Goal: Task Accomplishment & Management: Manage account settings

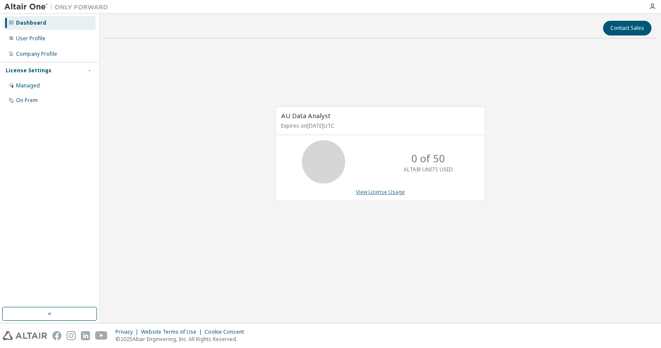
click at [375, 190] on link "View License Usage" at bounding box center [380, 191] width 49 height 7
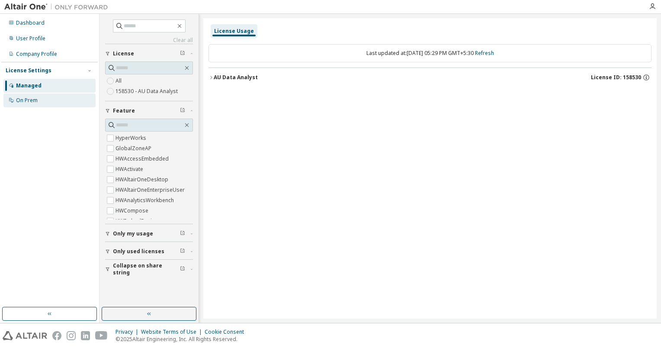
click at [31, 100] on div "On Prem" at bounding box center [27, 100] width 22 height 7
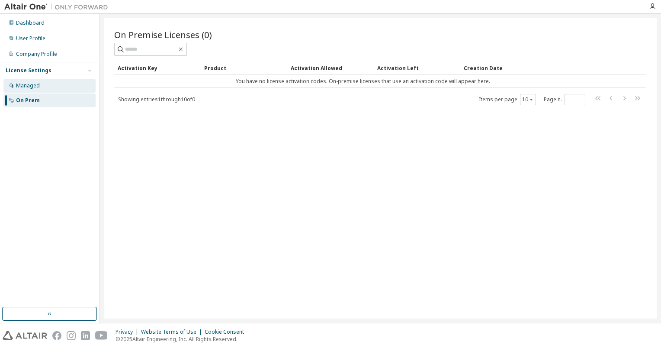
click at [31, 82] on div "Managed" at bounding box center [28, 85] width 24 height 7
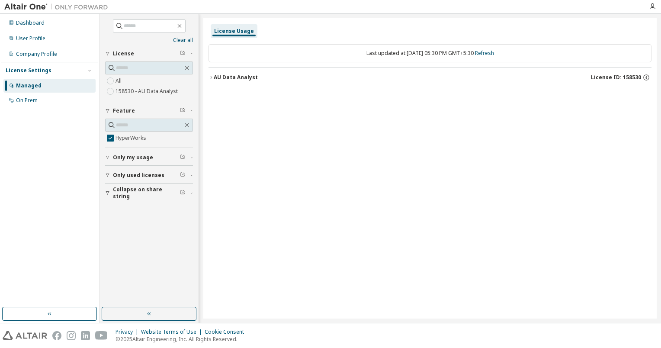
click at [213, 76] on icon "button" at bounding box center [211, 77] width 5 height 5
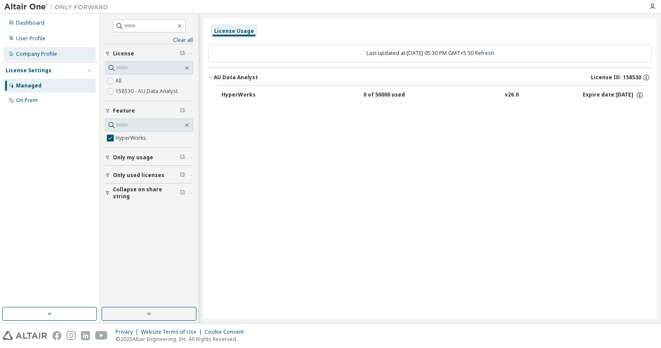
click at [43, 52] on div "Company Profile" at bounding box center [36, 54] width 41 height 7
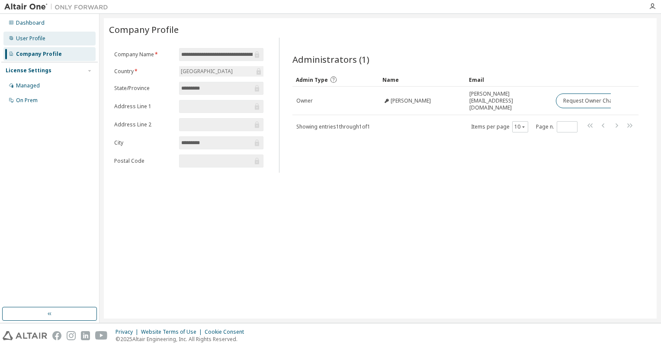
click at [40, 37] on div "User Profile" at bounding box center [30, 38] width 29 height 7
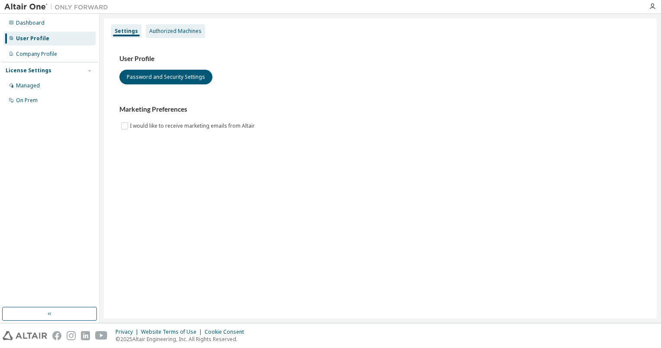
click at [164, 33] on div "Authorized Machines" at bounding box center [175, 31] width 52 height 7
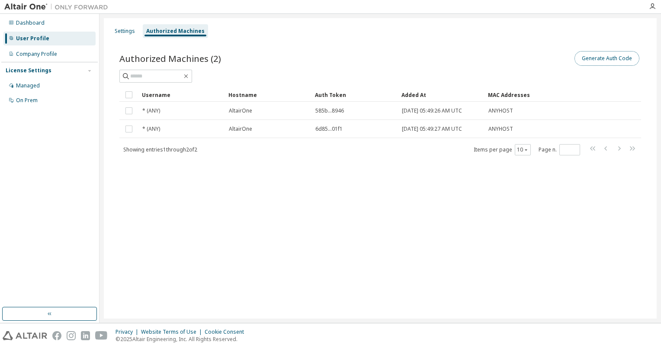
click at [608, 60] on button "Generate Auth Code" at bounding box center [607, 58] width 65 height 15
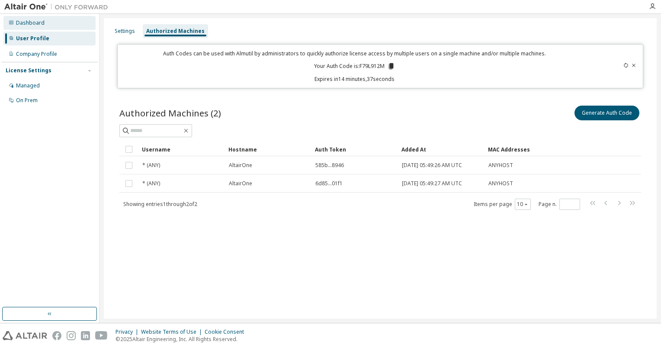
click at [35, 21] on div "Dashboard" at bounding box center [30, 22] width 29 height 7
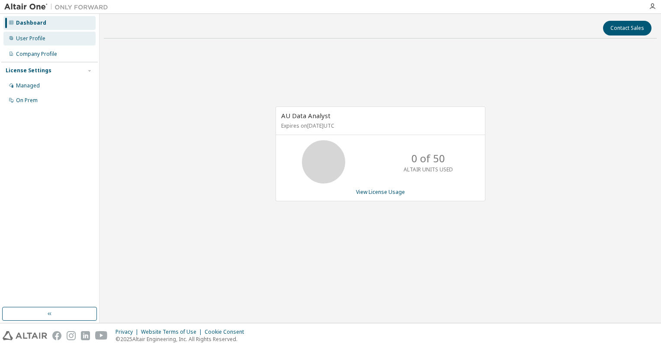
click at [35, 36] on div "User Profile" at bounding box center [30, 38] width 29 height 7
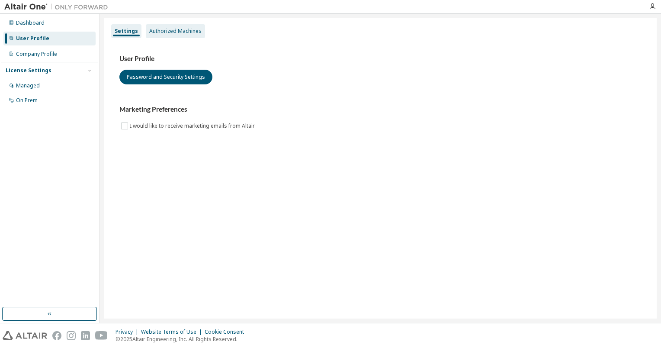
click at [179, 32] on div "Authorized Machines" at bounding box center [175, 31] width 52 height 7
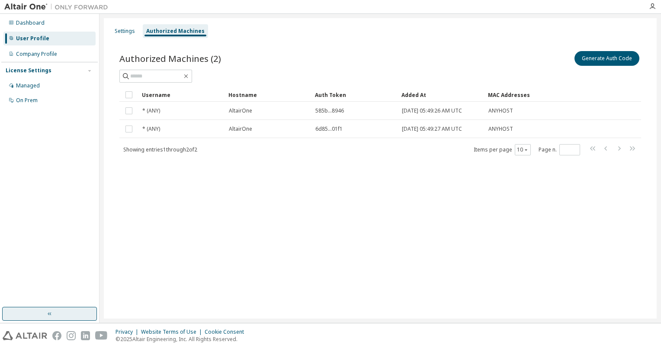
click at [55, 313] on button "button" at bounding box center [49, 314] width 95 height 14
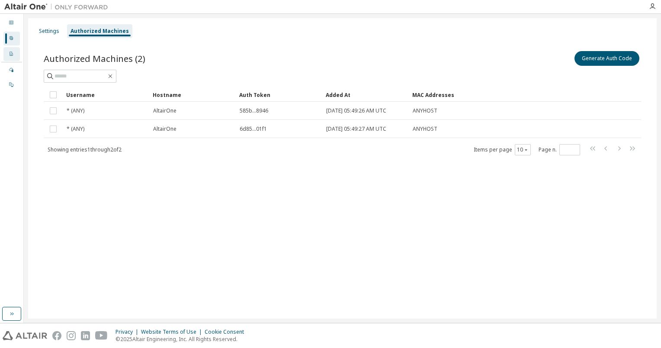
click at [14, 49] on div "Company Profile" at bounding box center [11, 54] width 16 height 14
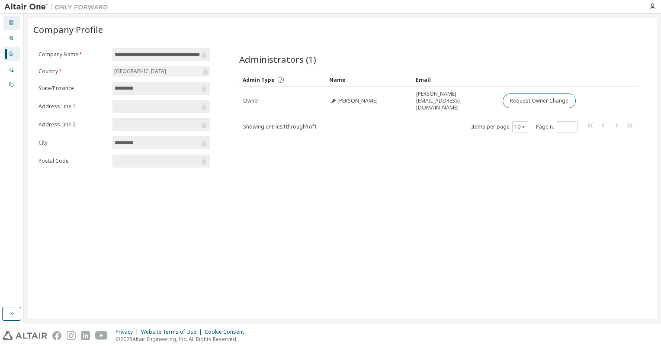
click at [12, 23] on icon at bounding box center [11, 22] width 4 height 4
